Goal: Transaction & Acquisition: Purchase product/service

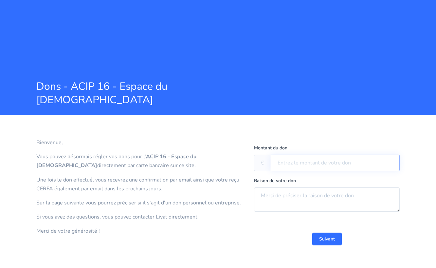
click at [289, 160] on input "text" at bounding box center [335, 163] width 129 height 16
type input "226"
click at [297, 196] on textarea at bounding box center [327, 199] width 146 height 24
click at [326, 233] on button "Suivant" at bounding box center [327, 239] width 29 height 13
click at [282, 205] on textarea at bounding box center [327, 199] width 146 height 24
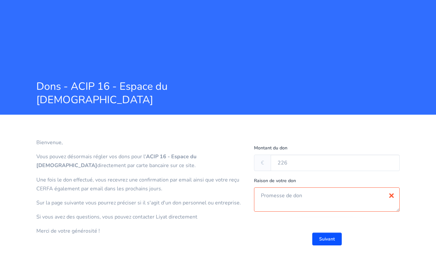
type textarea "Promesse de don"
click at [330, 240] on button "Suivant" at bounding box center [327, 239] width 29 height 13
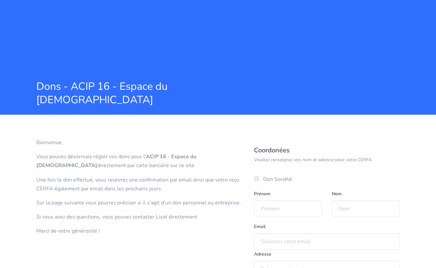
click at [263, 177] on label "Don Société" at bounding box center [277, 179] width 29 height 10
click at [263, 177] on input "Don Société" at bounding box center [265, 176] width 4 height 4
checkbox input "true"
click at [266, 216] on input "text" at bounding box center [327, 209] width 146 height 16
type input "ESPERANCE SAS"
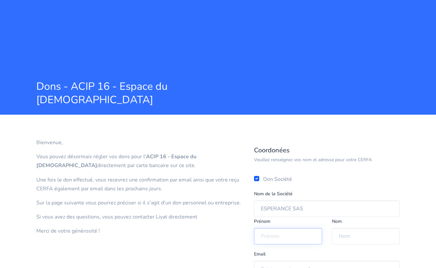
click at [265, 232] on input "text" at bounding box center [288, 236] width 68 height 16
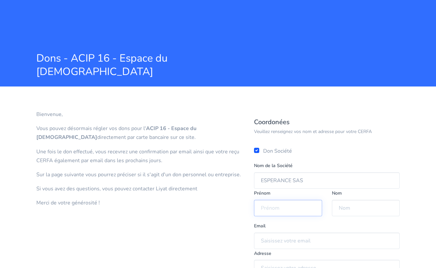
scroll to position [81, 0]
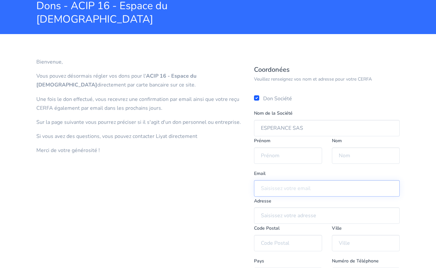
click at [268, 186] on input "email" at bounding box center [327, 188] width 146 height 16
paste input "[EMAIL_ADDRESS][DOMAIN_NAME]"
type input "[EMAIL_ADDRESS][DOMAIN_NAME]"
click at [244, 209] on div "Bienvenue, Vous pouvez désormais régler vos dons pour l' ACIP 16 - Espace du [D…" at bounding box center [140, 180] width 218 height 251
click at [281, 211] on input "text" at bounding box center [327, 215] width 146 height 16
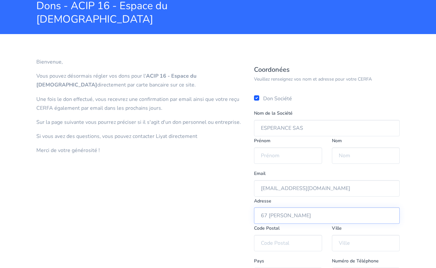
type input "67 [PERSON_NAME]"
type input "75116"
type input "[GEOGRAPHIC_DATA]"
click at [268, 153] on input "text" at bounding box center [288, 155] width 68 height 16
type input "Y"
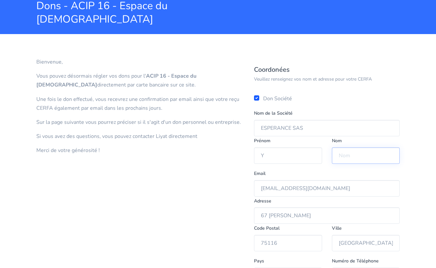
click at [341, 158] on input "text" at bounding box center [366, 155] width 68 height 16
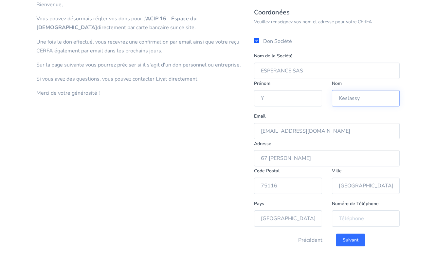
scroll to position [137, 0]
type input "Keslassy"
click at [353, 218] on input "tel" at bounding box center [366, 219] width 68 height 16
click at [347, 239] on input "Suivant" at bounding box center [350, 240] width 29 height 13
type input "01 01 01 01 01"
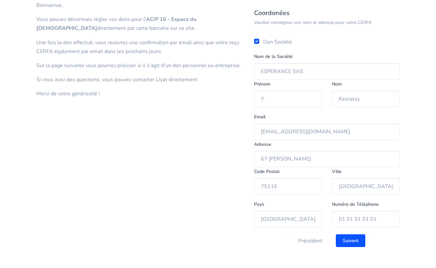
click at [347, 239] on input "Suivant" at bounding box center [350, 240] width 29 height 13
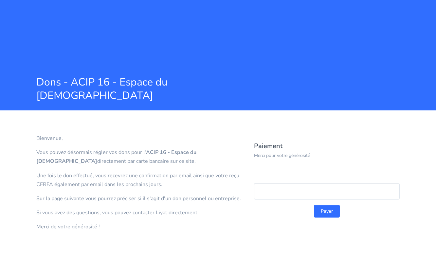
scroll to position [4, 0]
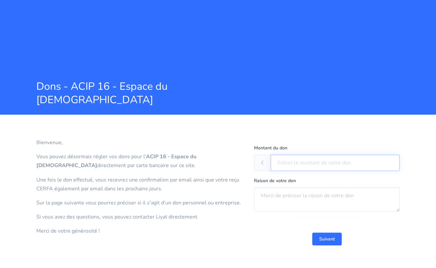
click at [290, 159] on input "text" at bounding box center [335, 163] width 129 height 16
type input "226"
click at [291, 193] on textarea at bounding box center [327, 199] width 146 height 24
type textarea "Promesse de don"
click at [329, 240] on button "Suivant" at bounding box center [327, 239] width 29 height 13
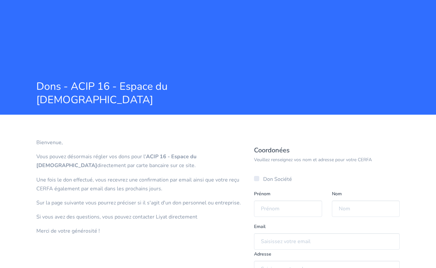
click at [263, 176] on label "Don Société" at bounding box center [277, 179] width 29 height 10
click at [263, 176] on input "Don Société" at bounding box center [265, 176] width 4 height 4
checkbox input "true"
click at [268, 210] on input "text" at bounding box center [327, 209] width 146 height 16
type input "SAS HRE"
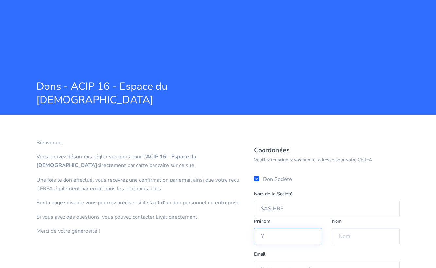
type input "Y"
type input "Keslassy"
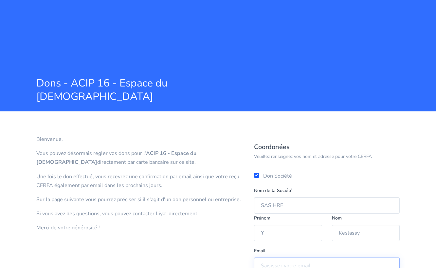
paste input "[EMAIL_ADDRESS][DOMAIN_NAME]"
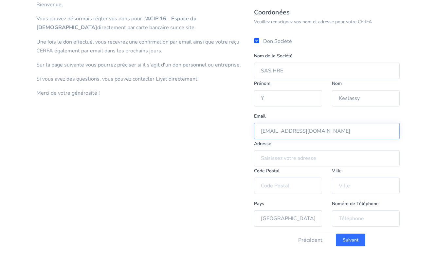
scroll to position [137, 0]
type input "[EMAIL_ADDRESS][DOMAIN_NAME]"
click at [266, 159] on input "text" at bounding box center [327, 159] width 146 height 16
type input "67 [PERSON_NAME]"
type input "75116"
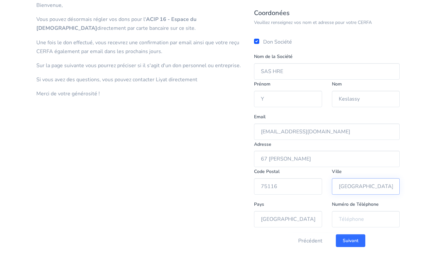
type input "[GEOGRAPHIC_DATA]"
type input "01 01 01 01 01"
click at [348, 237] on input "Suivant" at bounding box center [350, 240] width 29 height 13
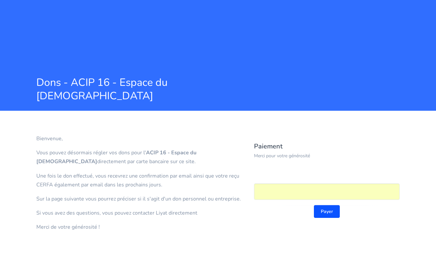
click at [331, 214] on button "Payer" at bounding box center [327, 211] width 26 height 13
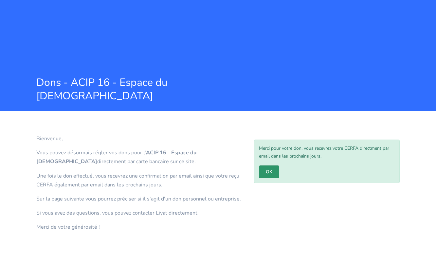
click at [269, 169] on link "OK" at bounding box center [269, 171] width 20 height 13
